Goal: Complete application form: Complete application form

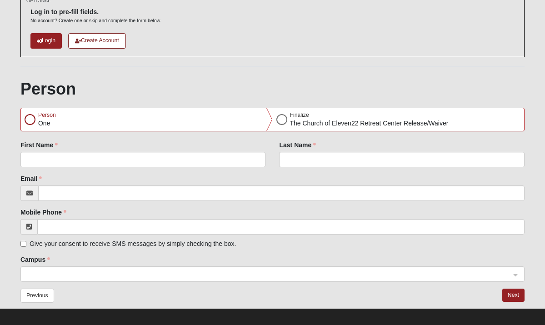
scroll to position [60, 0]
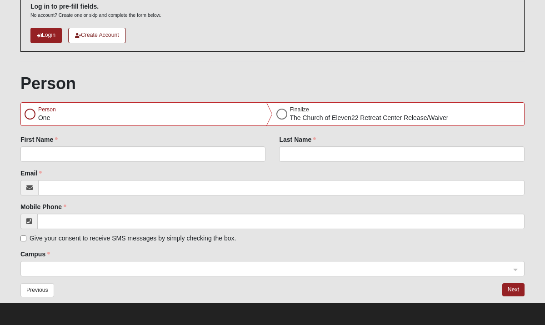
click at [369, 234] on div "Give your consent to receive SMS messages by simply checking the box." at bounding box center [272, 238] width 504 height 9
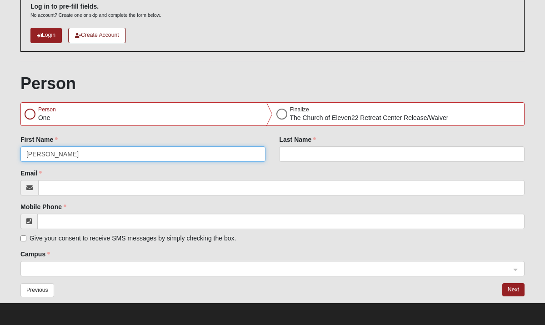
type input "[PERSON_NAME]"
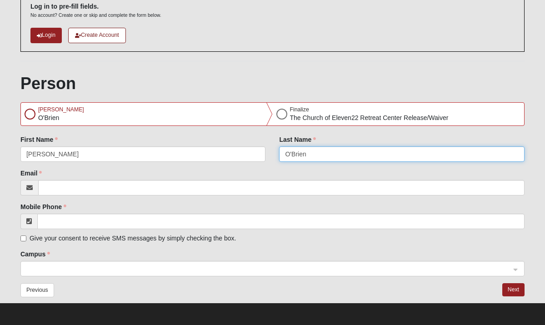
type input "O'Brien"
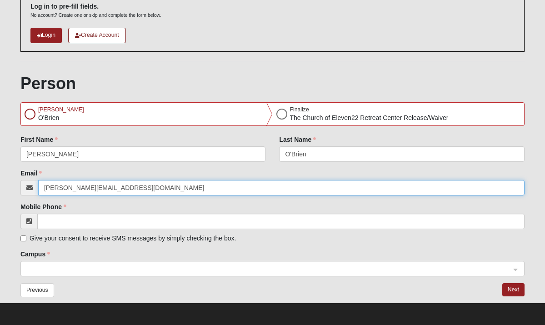
type input "[PERSON_NAME][EMAIL_ADDRESS][DOMAIN_NAME]"
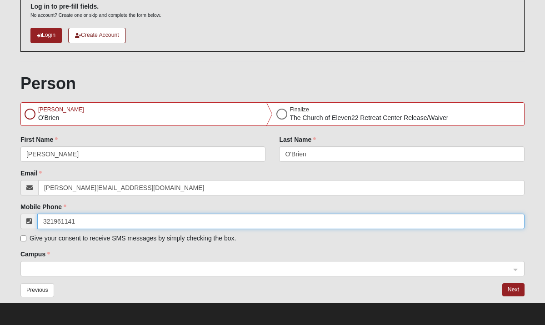
type input "[PHONE_NUMBER]"
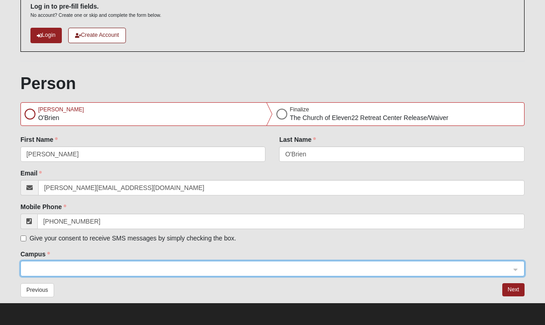
click at [149, 271] on span at bounding box center [268, 269] width 484 height 10
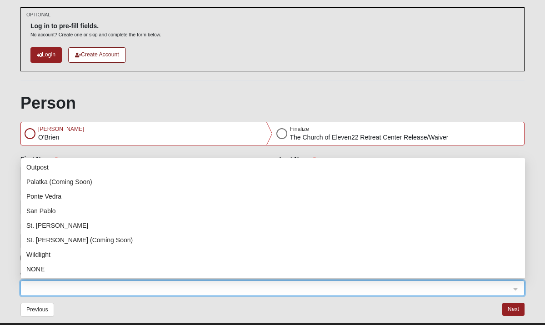
scroll to position [116, 0]
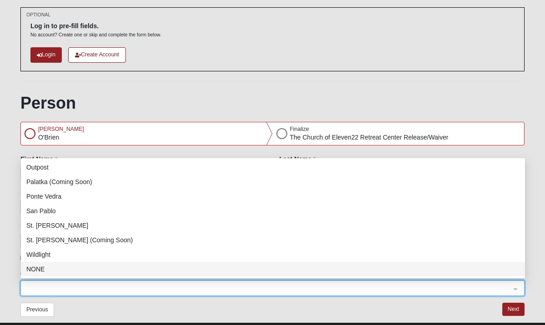
click at [53, 268] on div "NONE" at bounding box center [272, 269] width 493 height 10
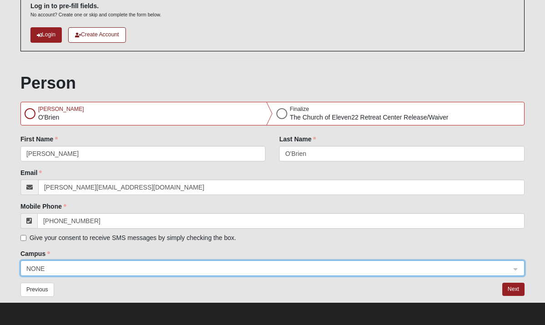
scroll to position [60, 0]
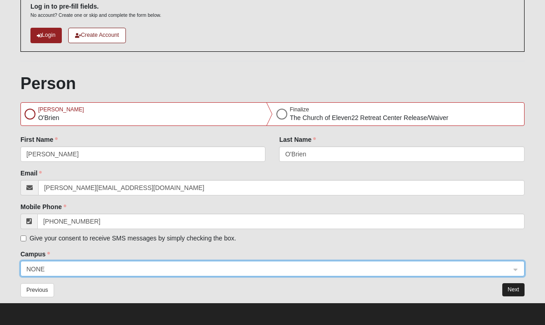
click at [508, 294] on button "Next" at bounding box center [513, 289] width 22 height 13
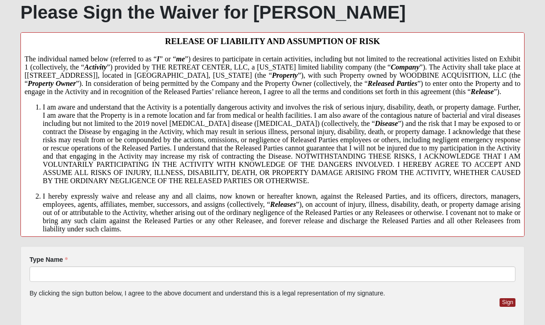
scroll to position [199, 0]
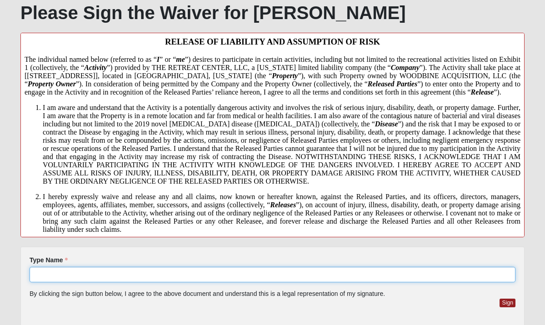
click at [212, 267] on input "Type Name" at bounding box center [273, 274] width 486 height 15
type input "[PERSON_NAME]"
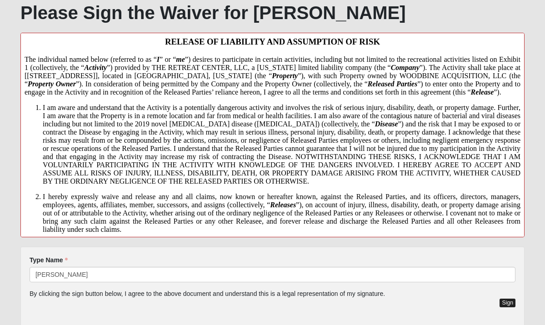
click at [503, 303] on button "Sign" at bounding box center [507, 303] width 16 height 9
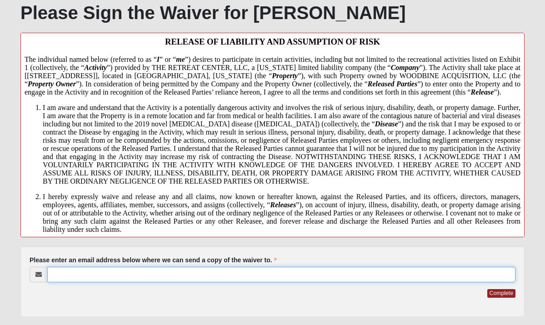
click at [387, 275] on input "Please enter an email address below where we can send a copy of the waiver to." at bounding box center [281, 274] width 468 height 15
type input "[PERSON_NAME][EMAIL_ADDRESS][DOMAIN_NAME]"
click at [501, 292] on button "Complete" at bounding box center [501, 293] width 28 height 9
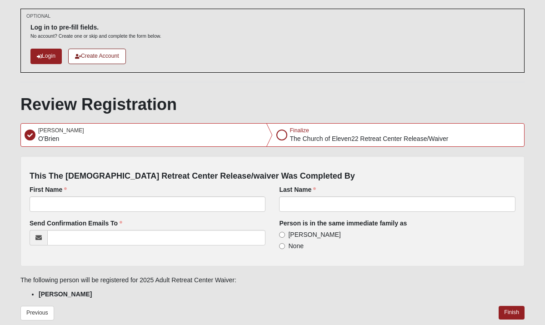
scroll to position [54, 0]
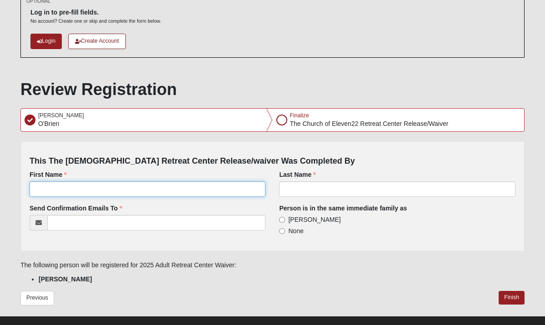
click at [167, 189] on input "First Name" at bounding box center [148, 188] width 236 height 15
type input "[PERSON_NAME]"
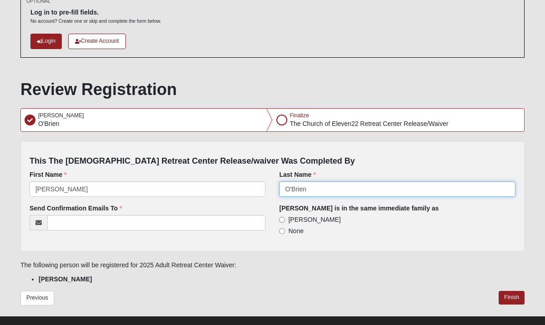
type input "O'Brien"
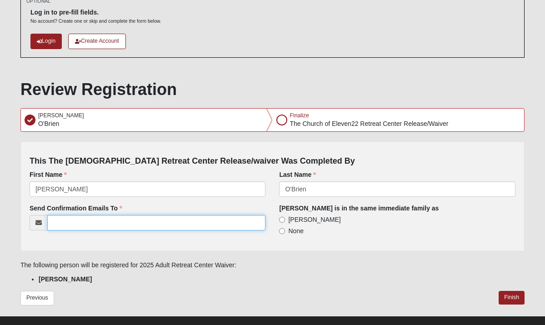
click at [120, 220] on input "Send Confirmation Emails To" at bounding box center [156, 222] width 219 height 15
type input "[PERSON_NAME][EMAIL_ADDRESS][DOMAIN_NAME]"
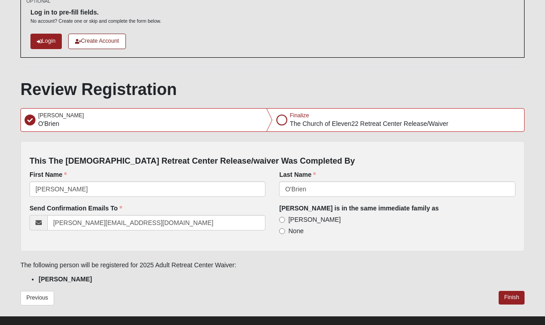
click at [298, 217] on span "[PERSON_NAME]" at bounding box center [314, 219] width 52 height 7
click at [285, 217] on input "[PERSON_NAME]" at bounding box center [282, 220] width 6 height 6
radio input "true"
click at [298, 217] on span "[PERSON_NAME]" at bounding box center [314, 219] width 52 height 7
click at [285, 217] on input "[PERSON_NAME]" at bounding box center [282, 220] width 6 height 6
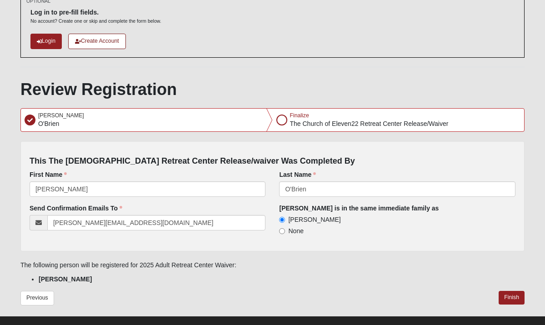
click at [298, 218] on span "[PERSON_NAME]" at bounding box center [314, 219] width 52 height 7
click at [285, 218] on input "[PERSON_NAME]" at bounding box center [282, 220] width 6 height 6
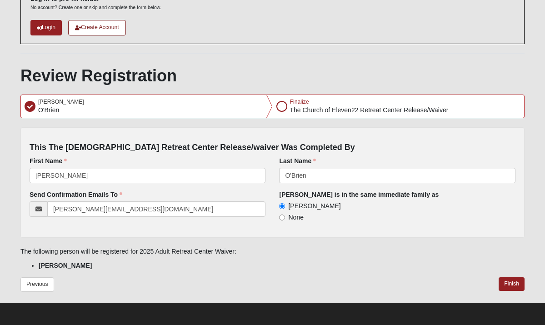
scroll to position [67, 0]
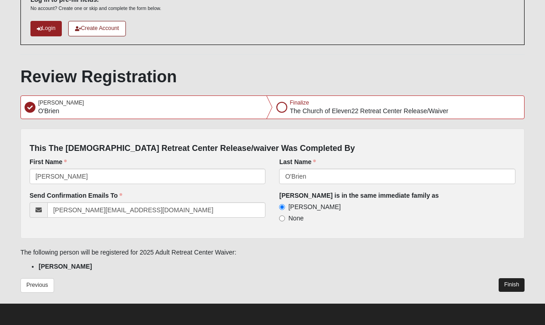
click at [504, 282] on button "Finish" at bounding box center [512, 284] width 26 height 13
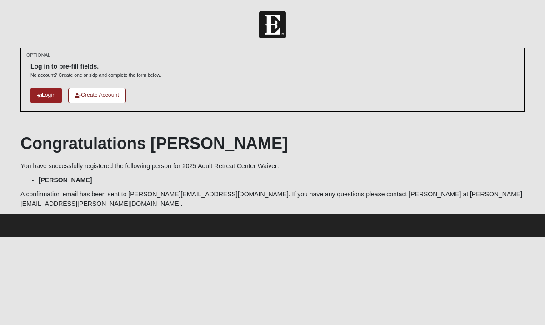
scroll to position [0, 0]
